Goal: Navigation & Orientation: Find specific page/section

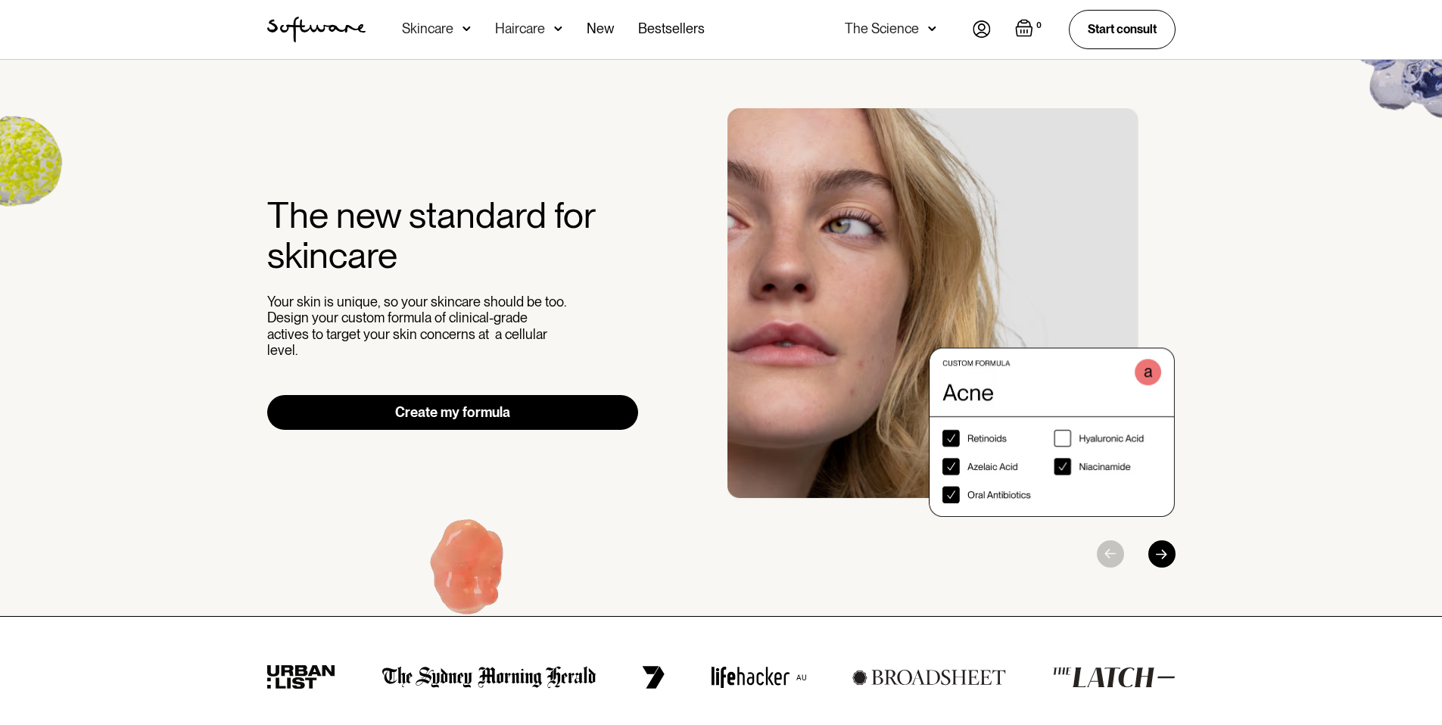
click at [982, 30] on img at bounding box center [982, 28] width 18 height 17
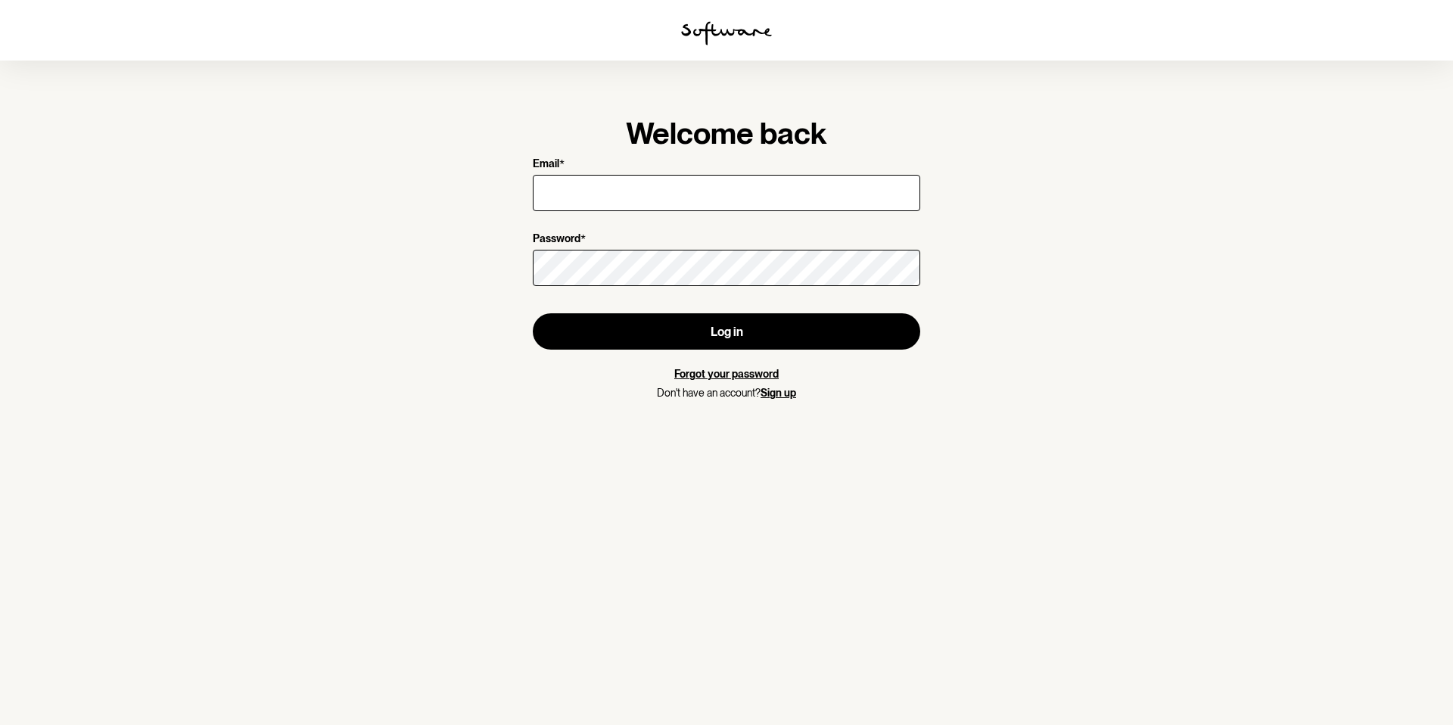
click at [599, 191] on input "Email *" at bounding box center [727, 193] width 388 height 36
type input "[PERSON_NAME][EMAIL_ADDRESS][DOMAIN_NAME]"
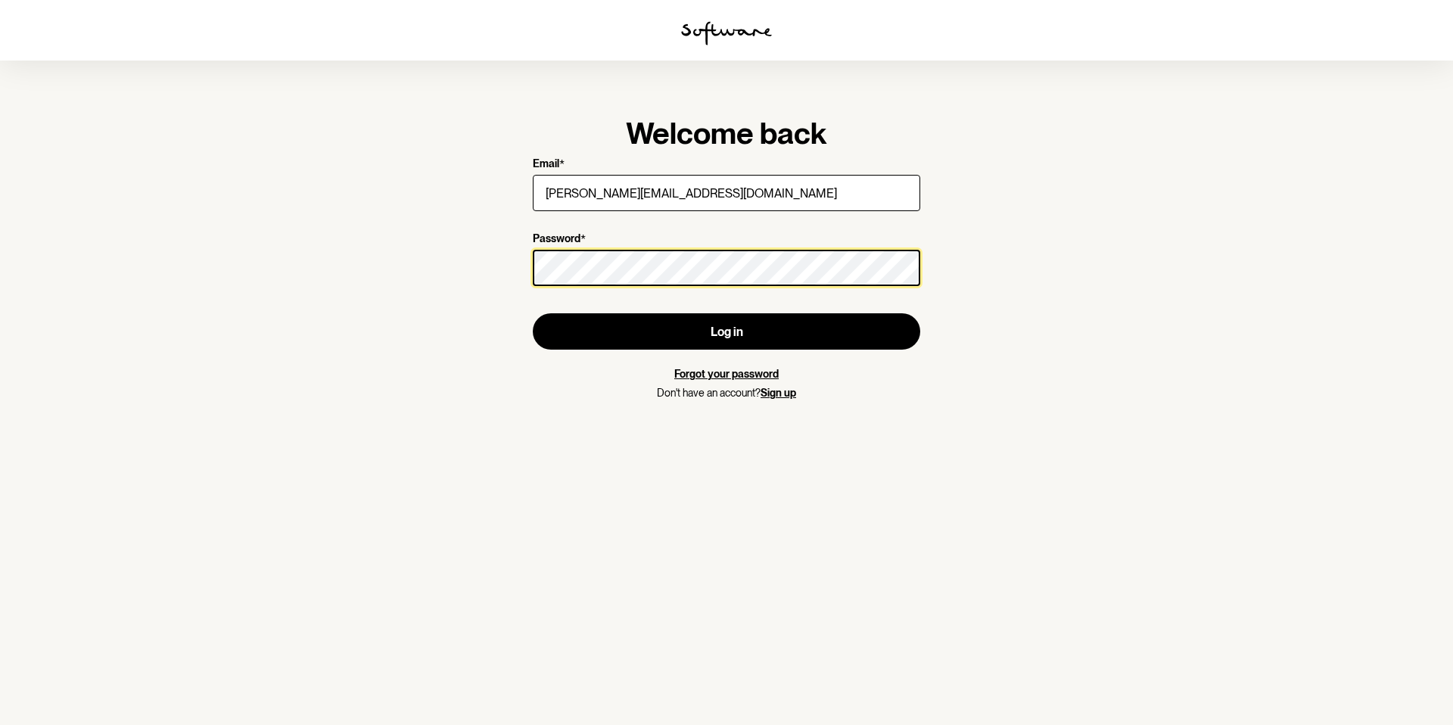
click at [533, 313] on button "Log in" at bounding box center [727, 331] width 388 height 36
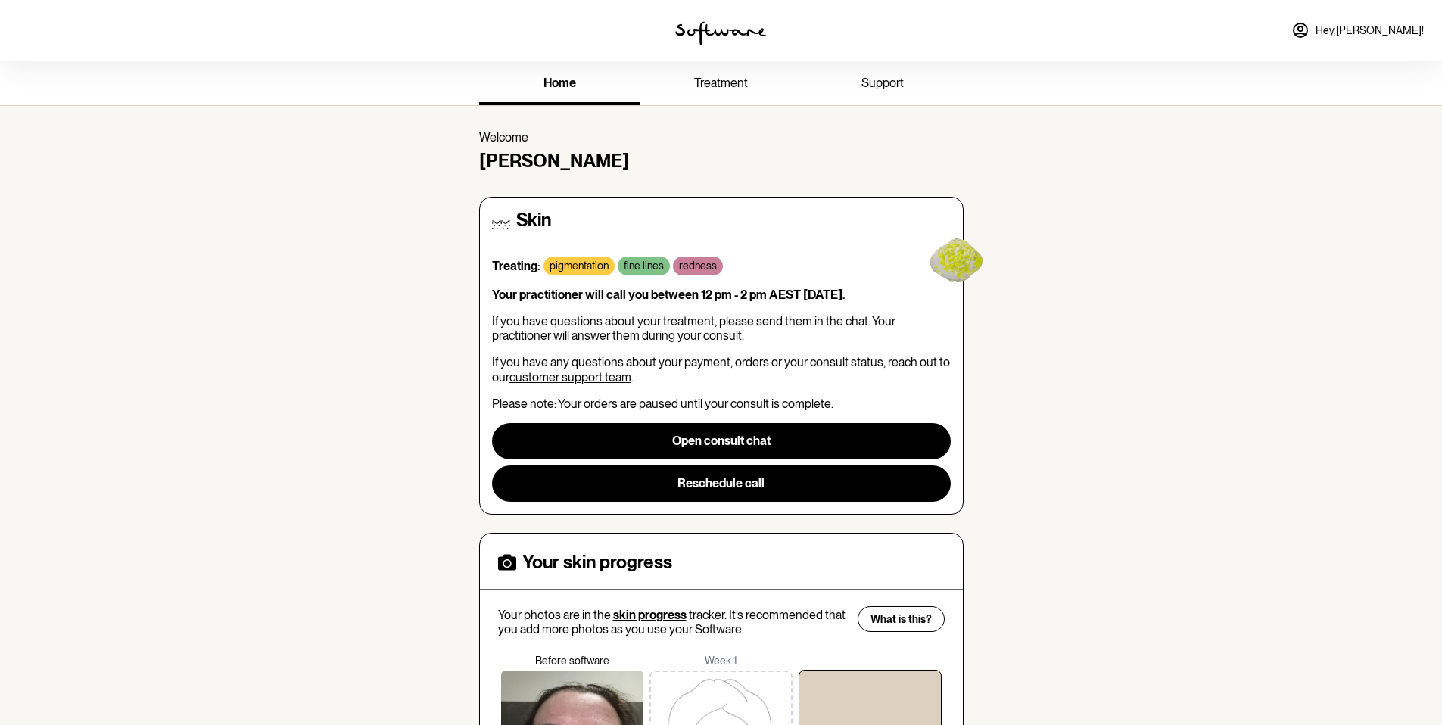
click at [725, 85] on span "treatment" at bounding box center [721, 83] width 54 height 14
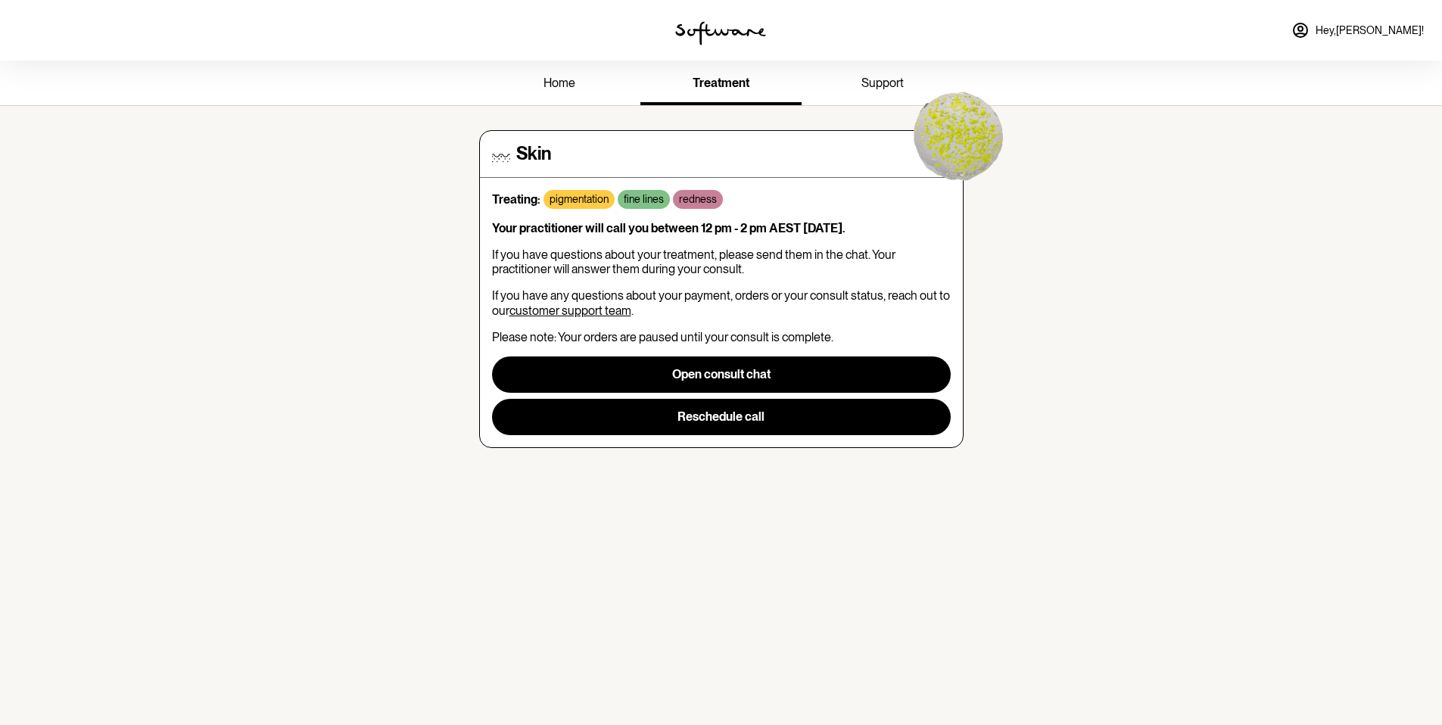
click at [883, 83] on span "support" at bounding box center [882, 83] width 42 height 14
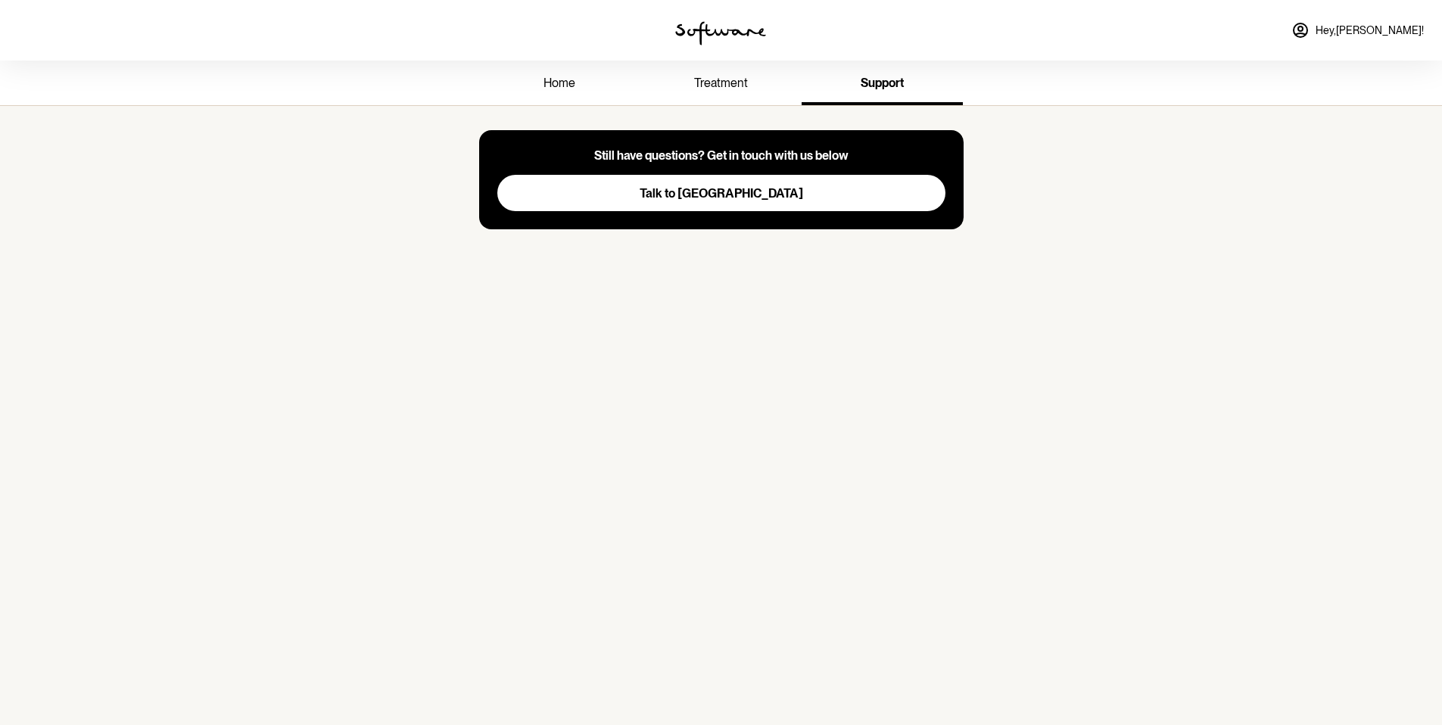
click at [703, 85] on span "treatment" at bounding box center [721, 83] width 54 height 14
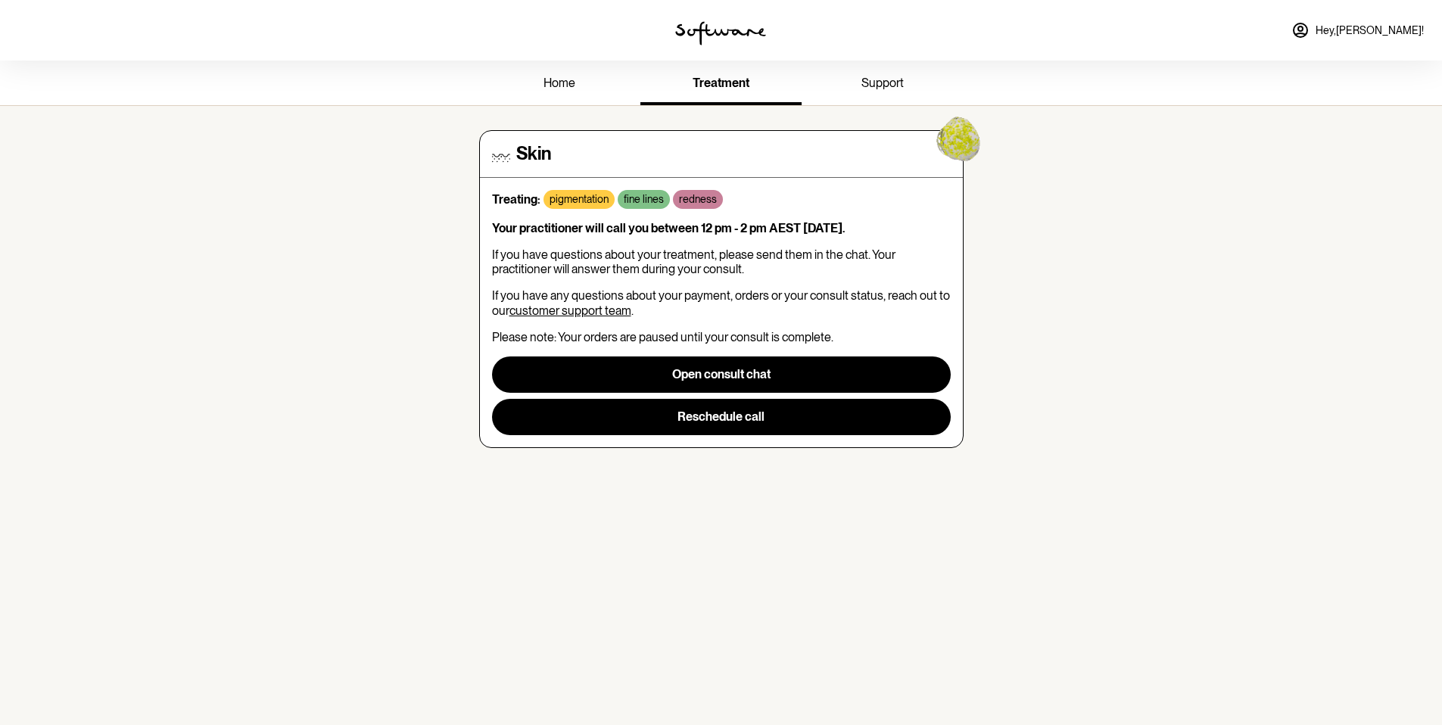
click at [562, 78] on span "home" at bounding box center [559, 83] width 32 height 14
